Goal: Information Seeking & Learning: Learn about a topic

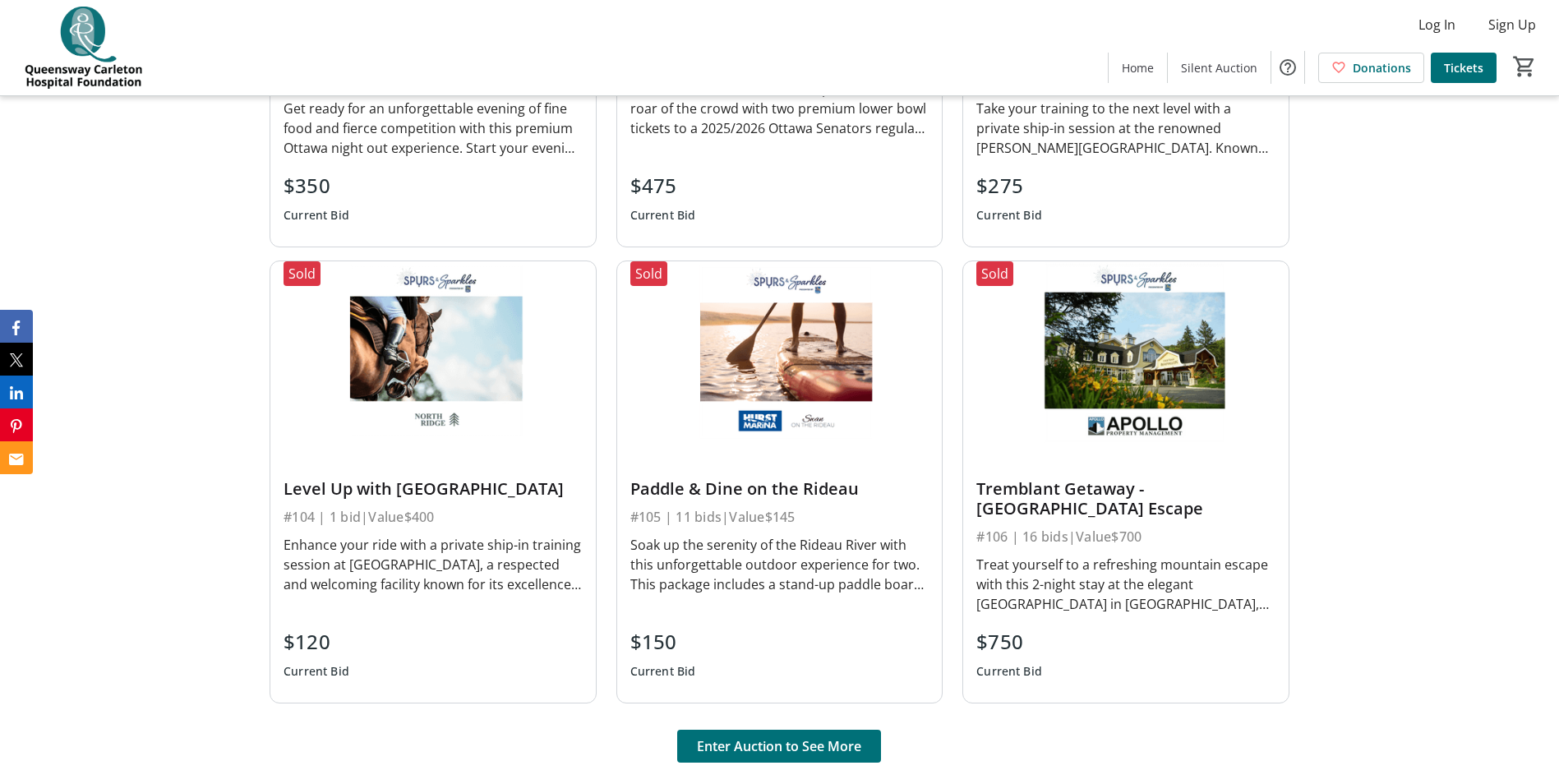
scroll to position [1068, 0]
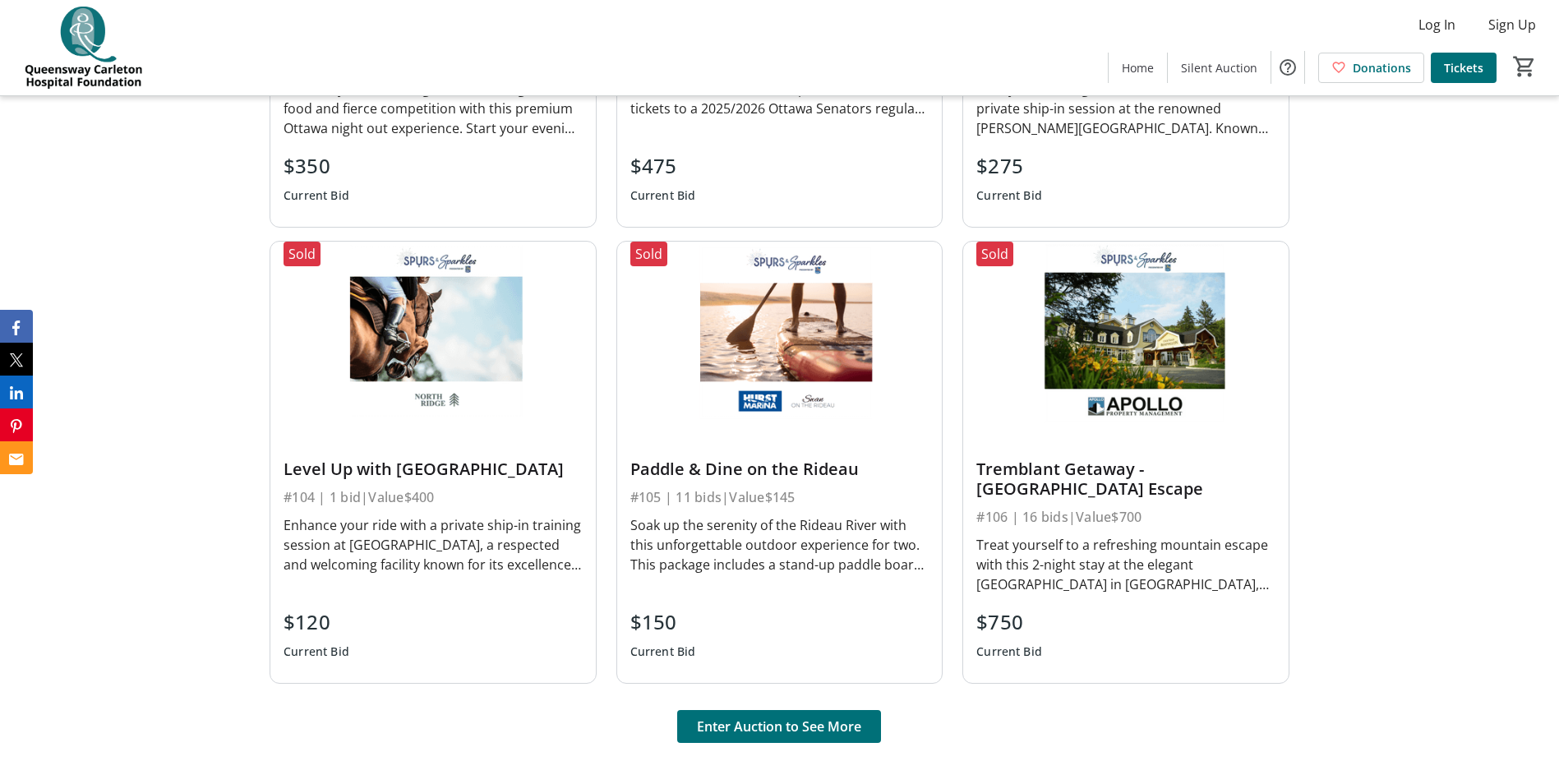
click at [1016, 623] on div "$750" at bounding box center [1009, 622] width 66 height 30
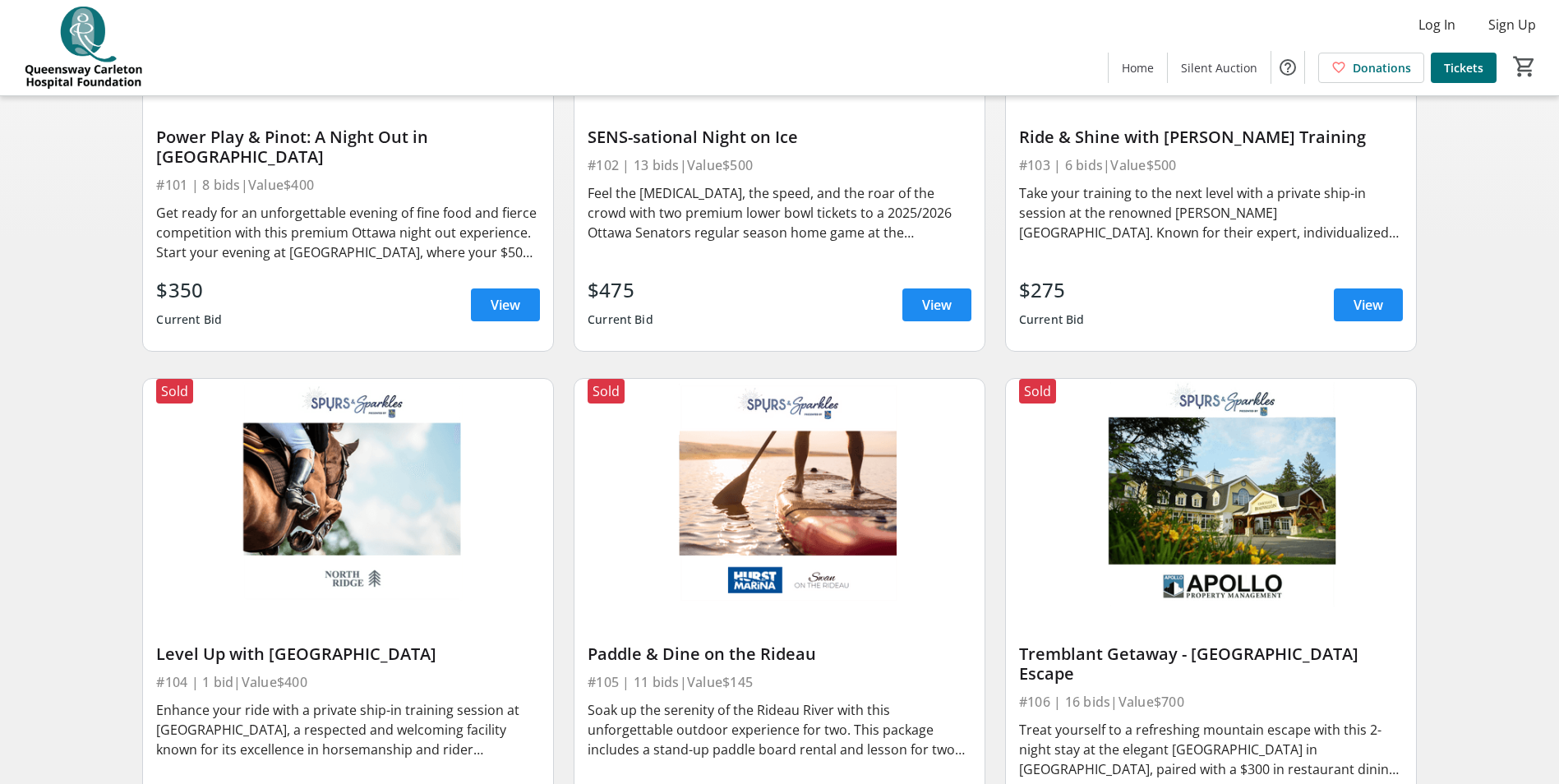
scroll to position [493, 0]
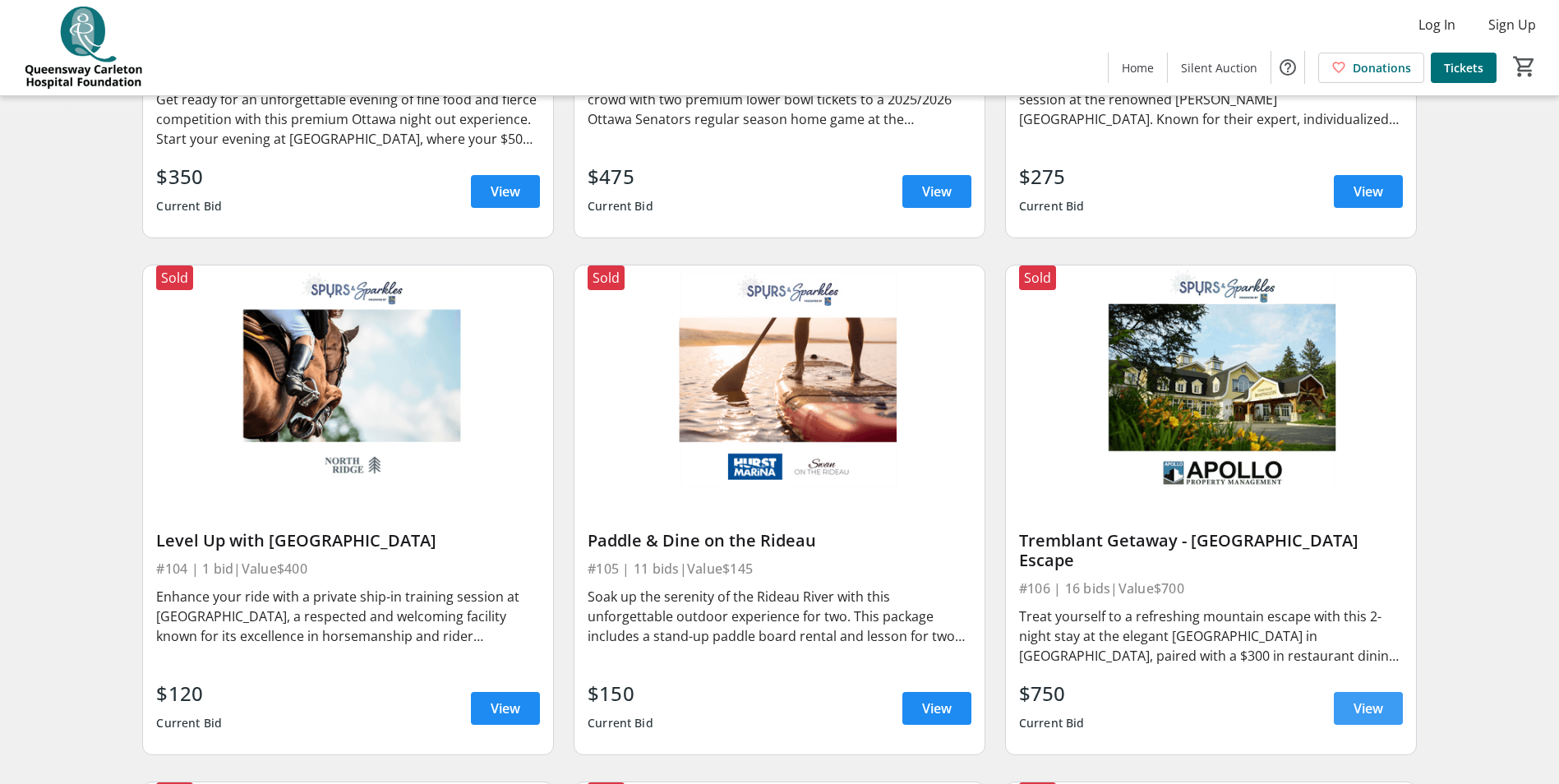
click at [1350, 691] on span at bounding box center [1369, 708] width 69 height 40
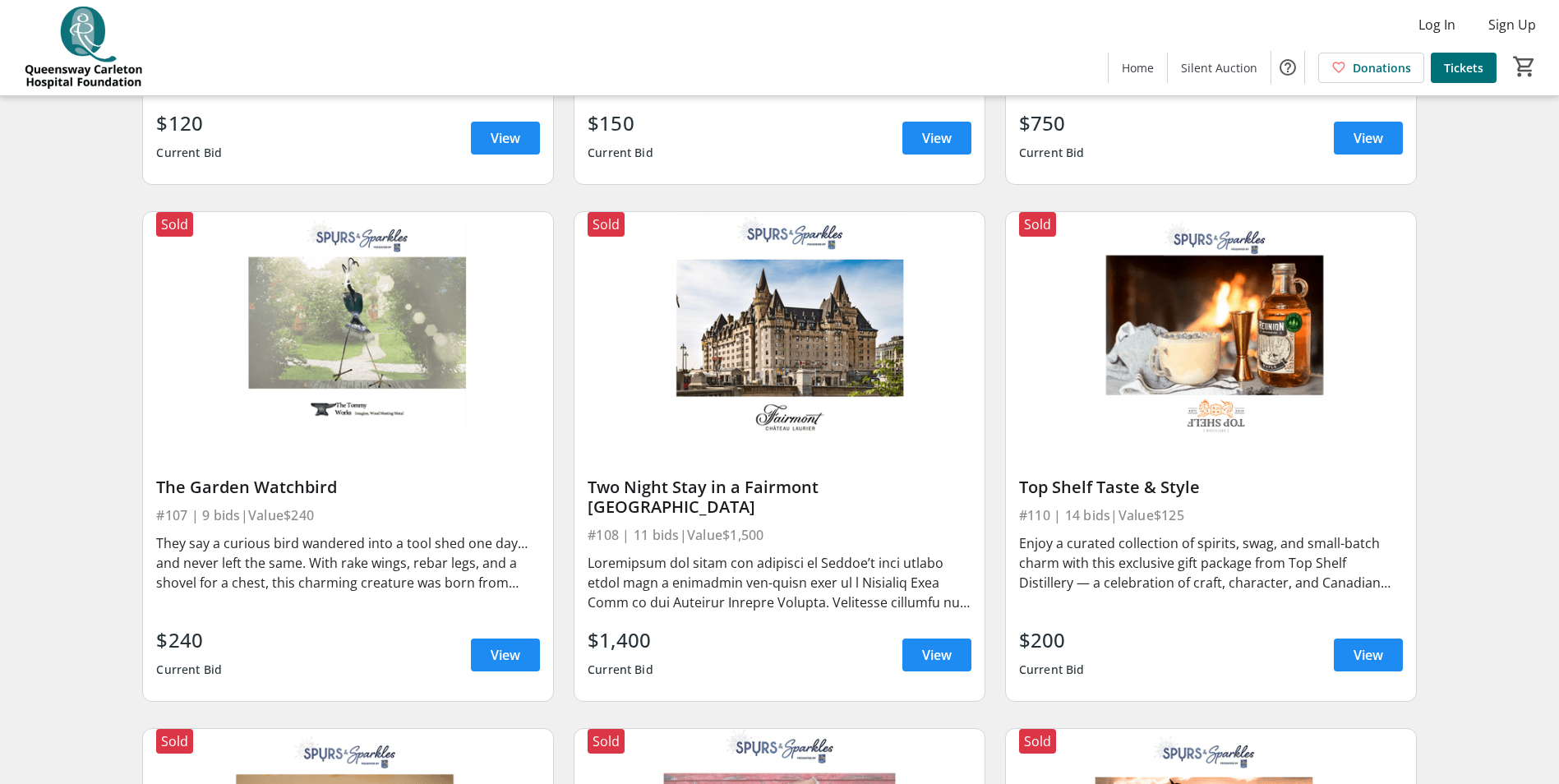
scroll to position [1068, 0]
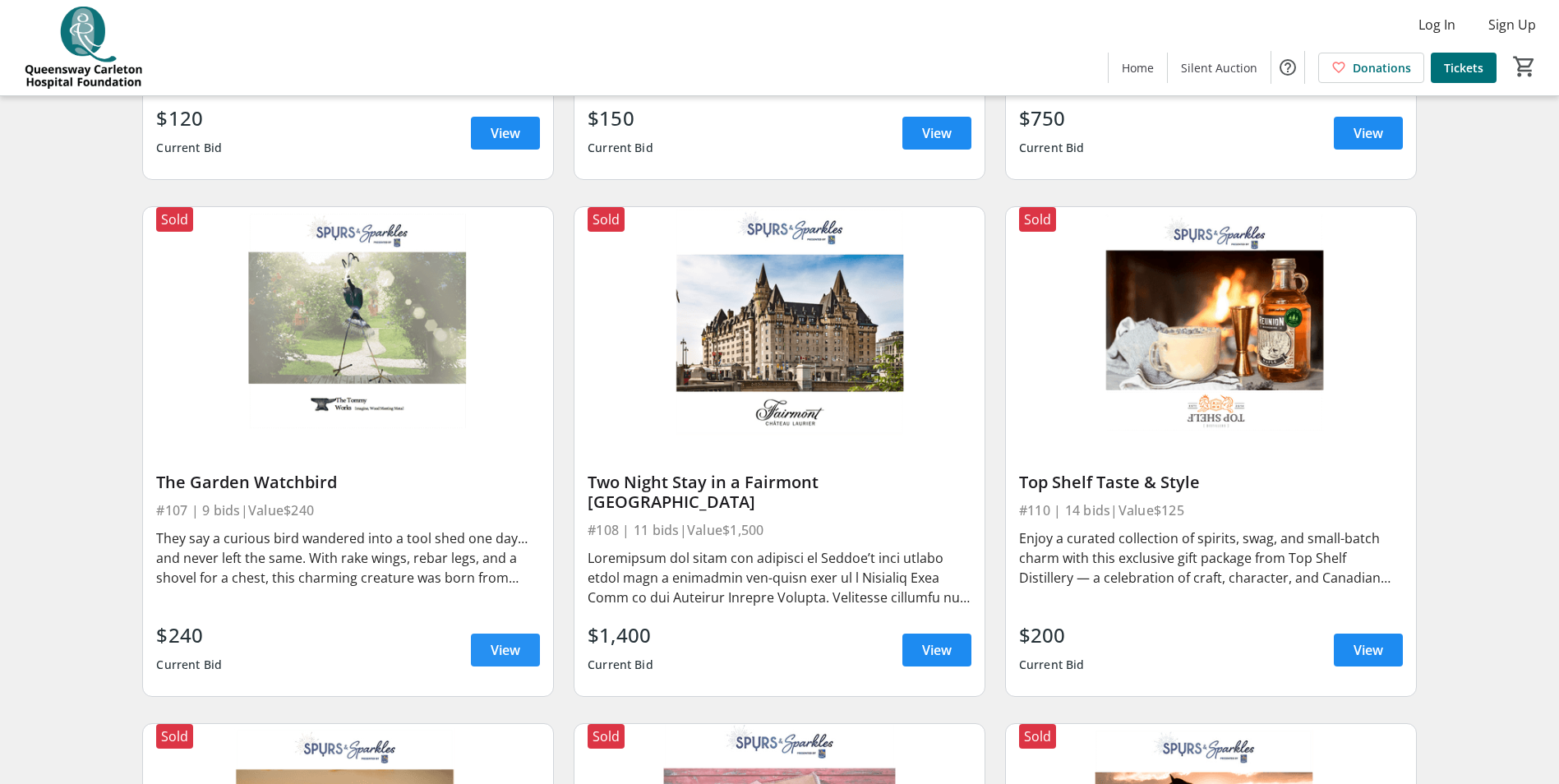
click at [511, 640] on span "View" at bounding box center [506, 650] width 30 height 20
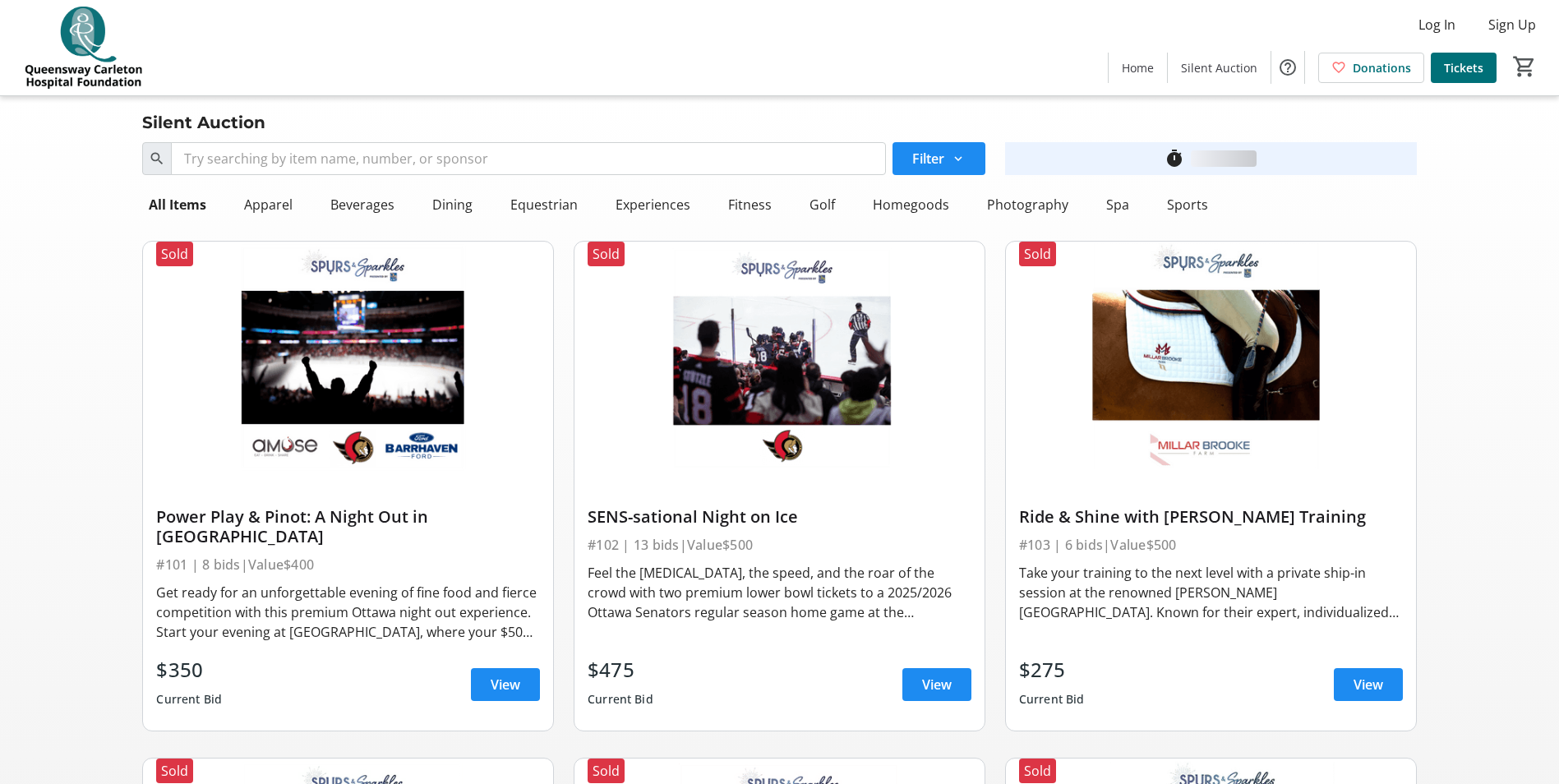
scroll to position [1068, 0]
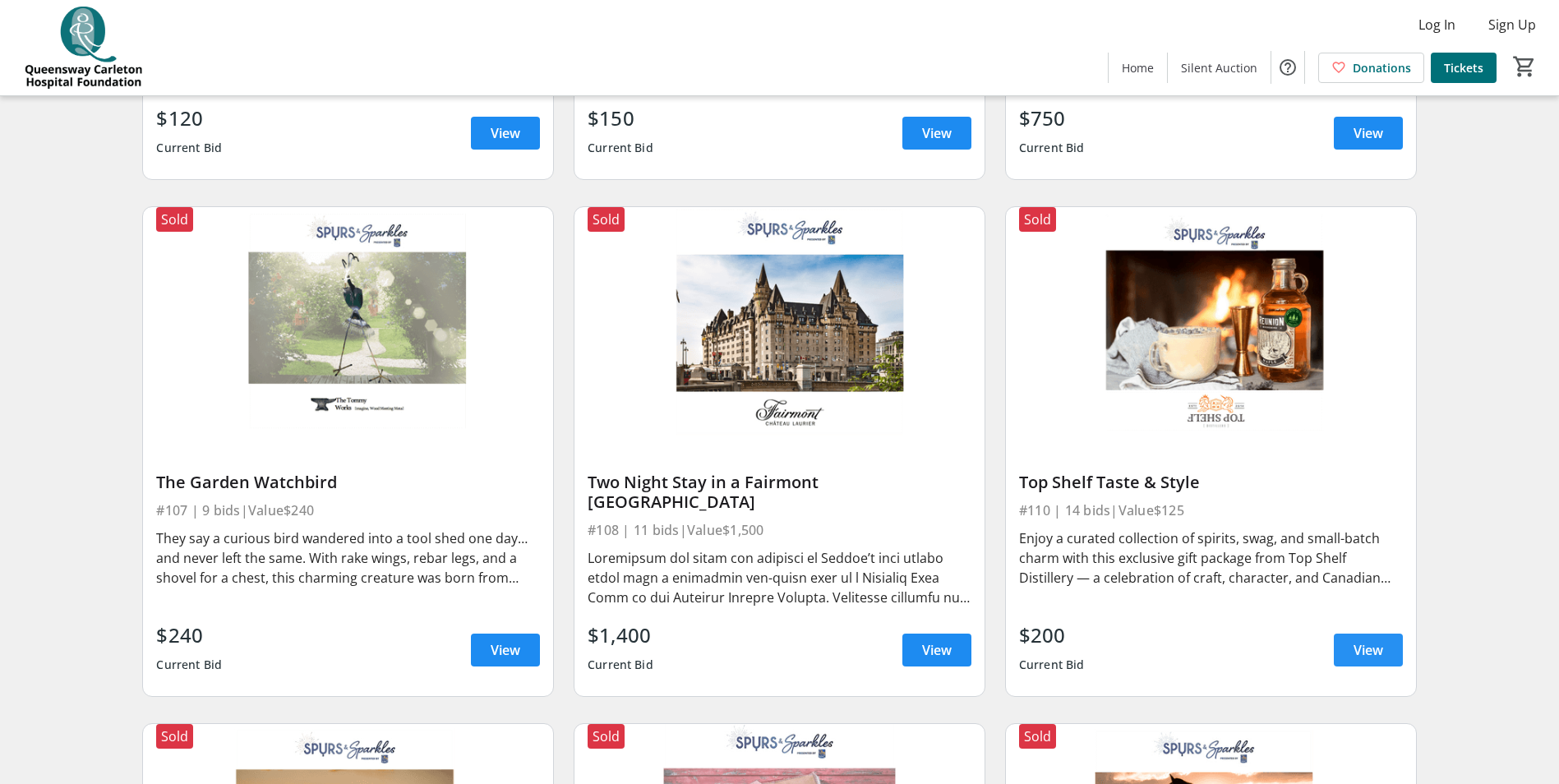
click at [1355, 640] on span "View" at bounding box center [1369, 650] width 30 height 20
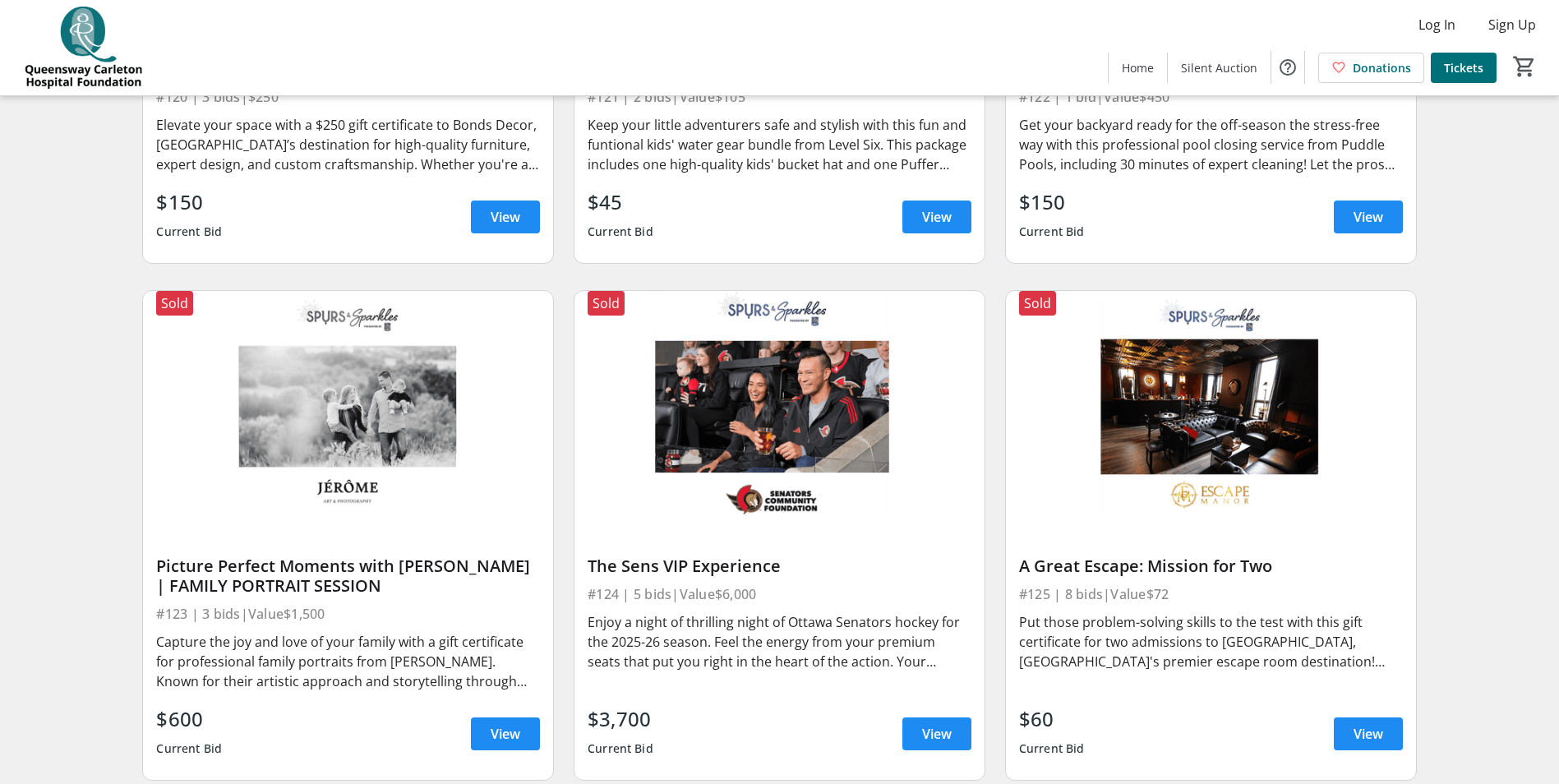
scroll to position [3532, 0]
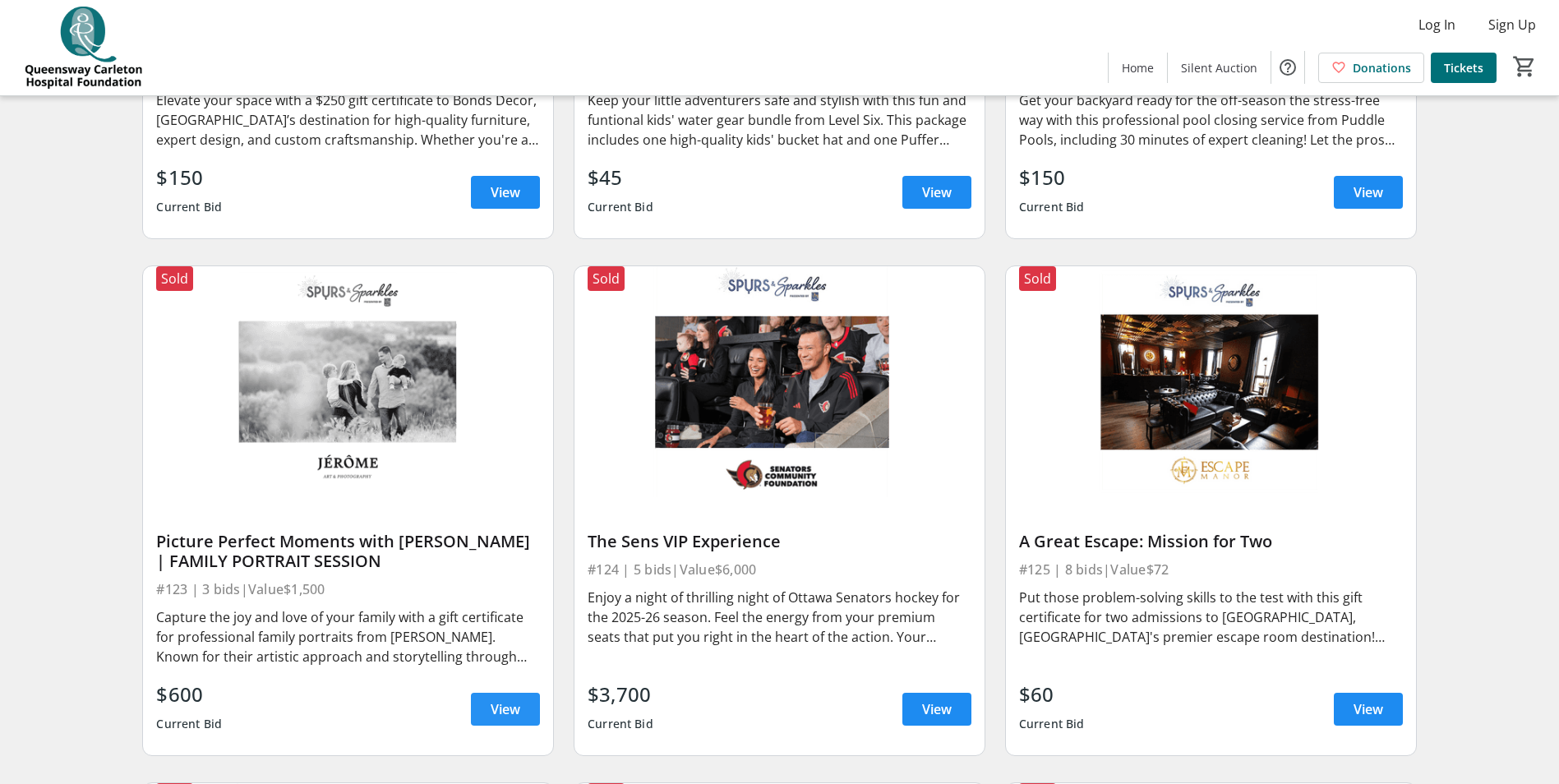
click at [500, 699] on span "View" at bounding box center [506, 709] width 30 height 20
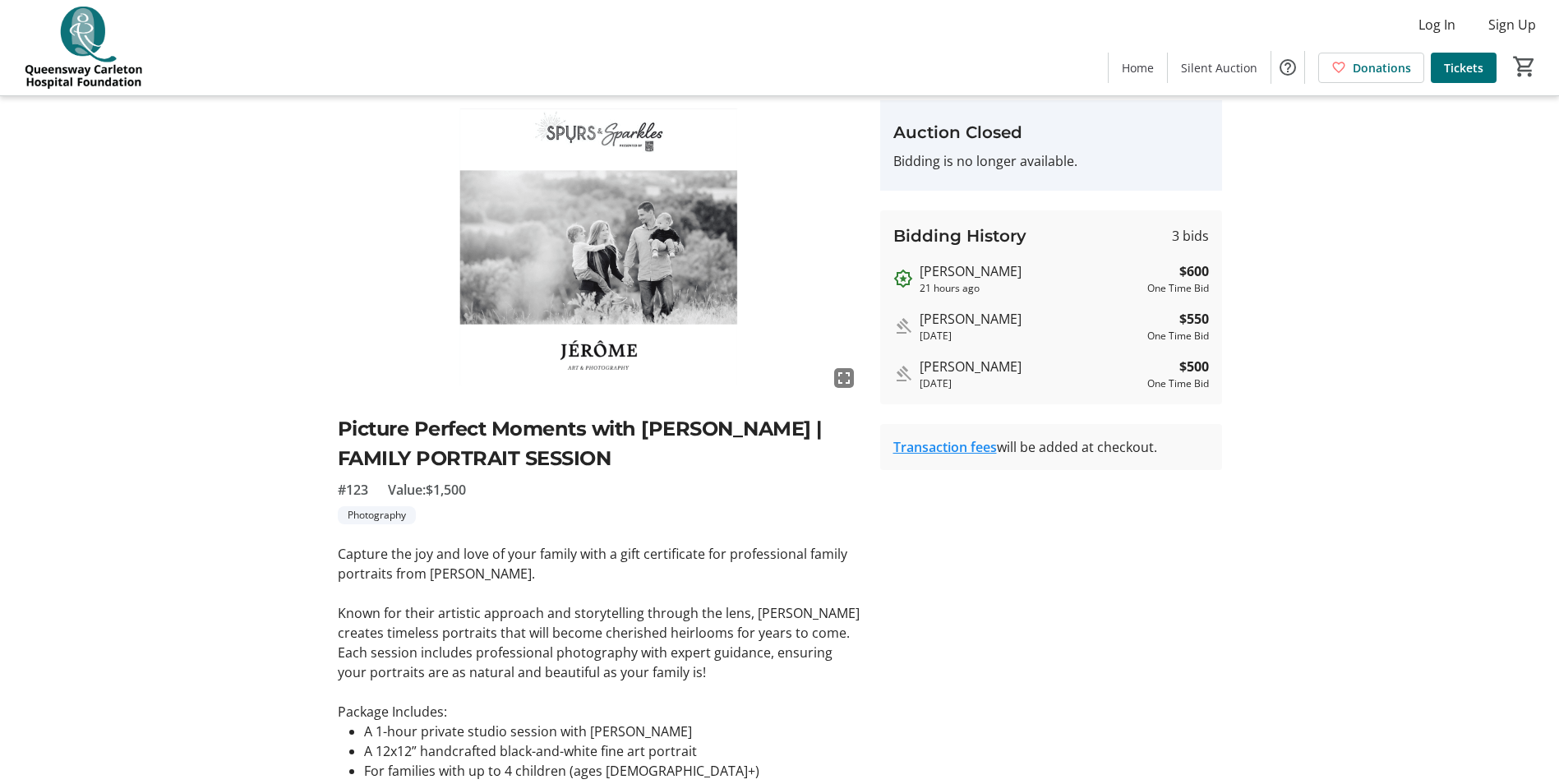
scroll to position [82, 0]
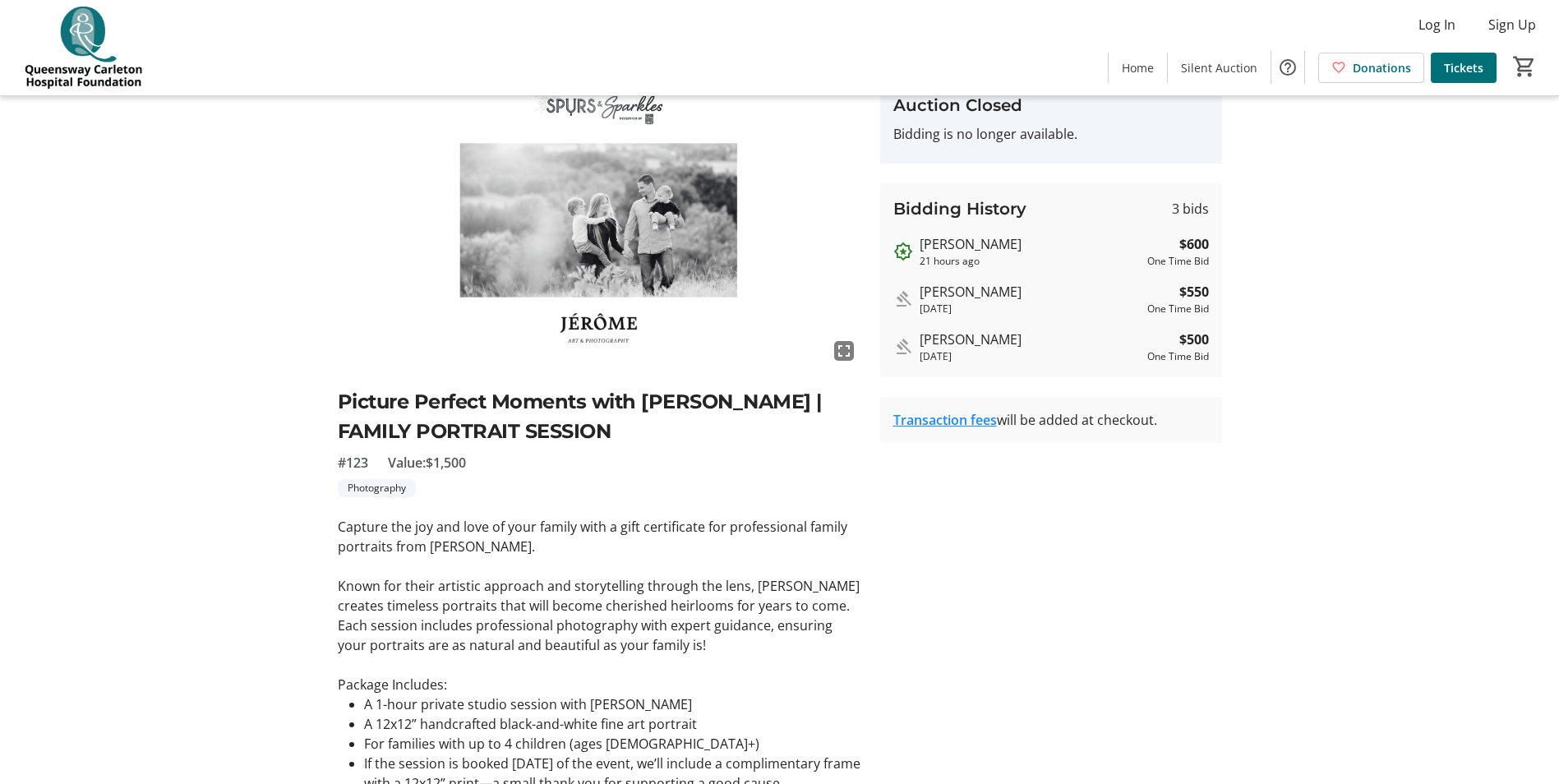
scroll to position [3532, 0]
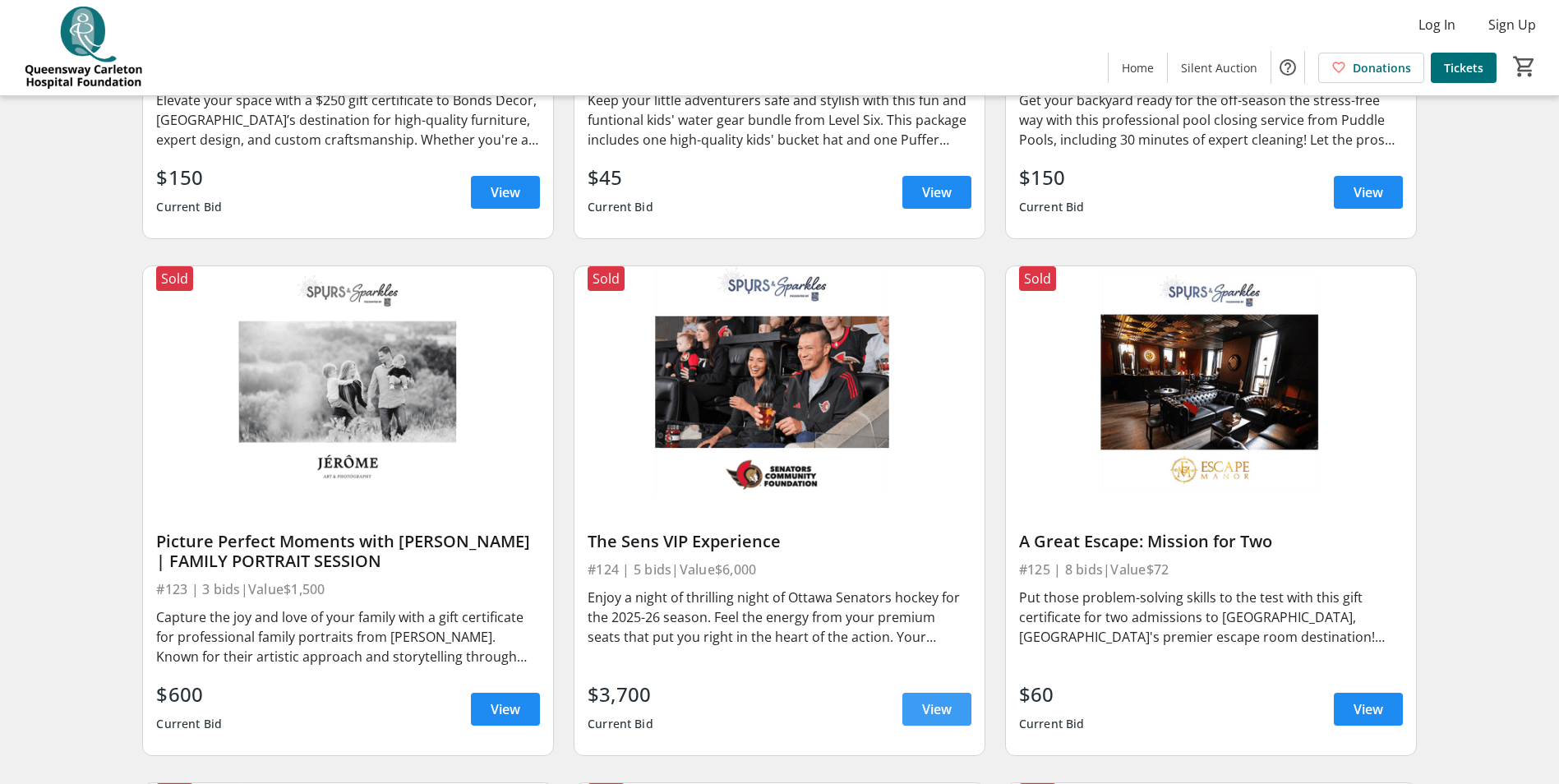
click at [921, 689] on span at bounding box center [937, 709] width 69 height 40
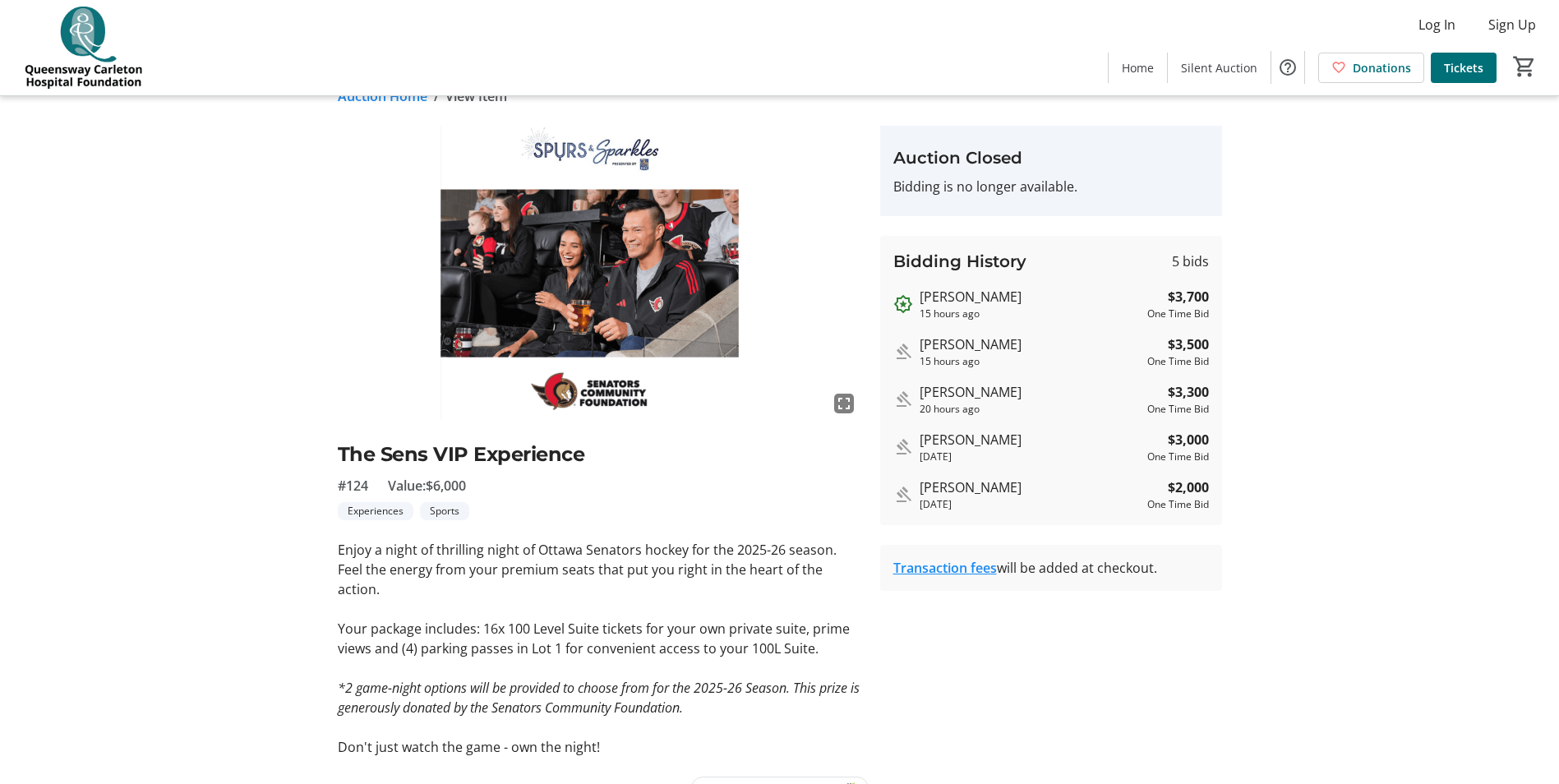
scroll to position [45, 0]
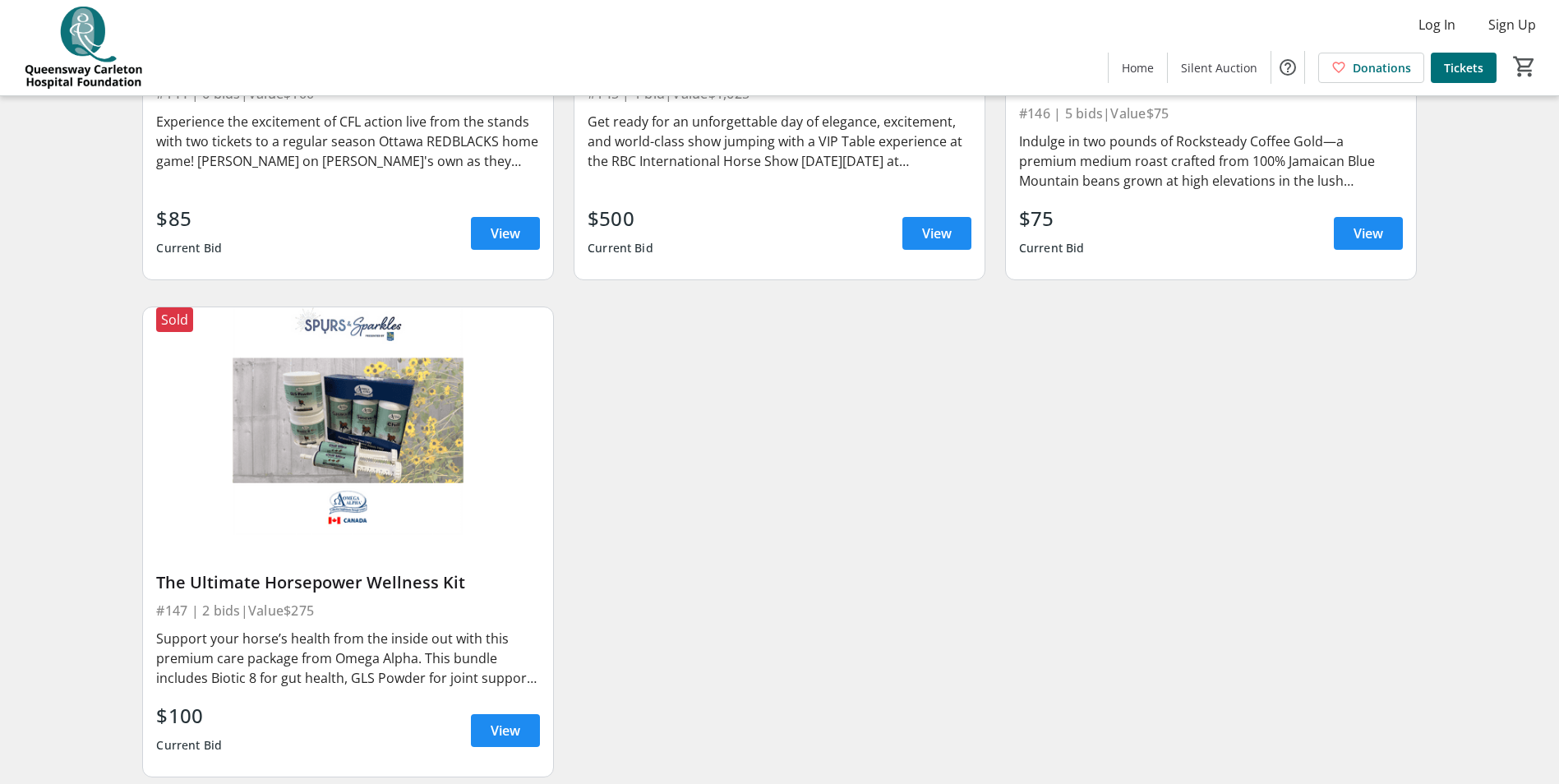
scroll to position [7628, 0]
